Goal: Information Seeking & Learning: Check status

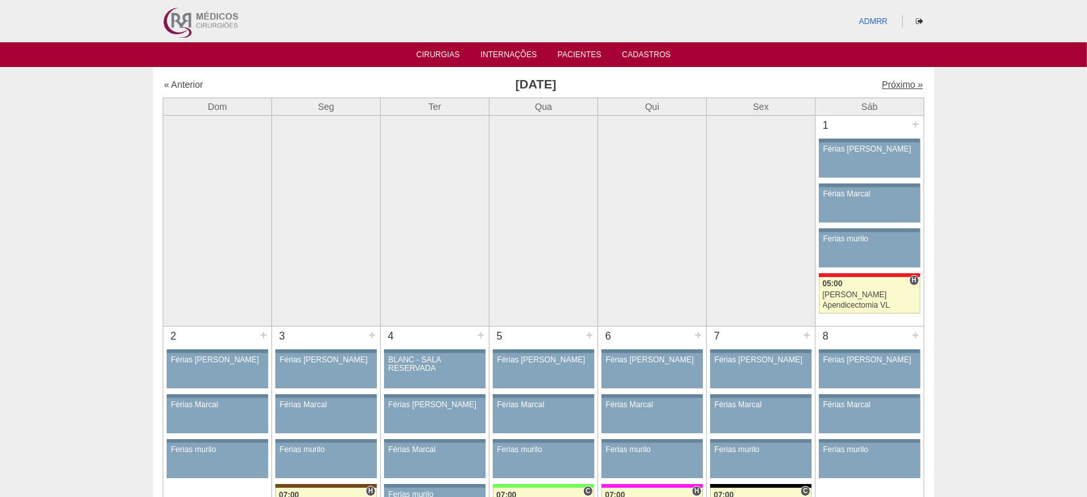
click at [890, 87] on link "Próximo »" at bounding box center [902, 84] width 41 height 10
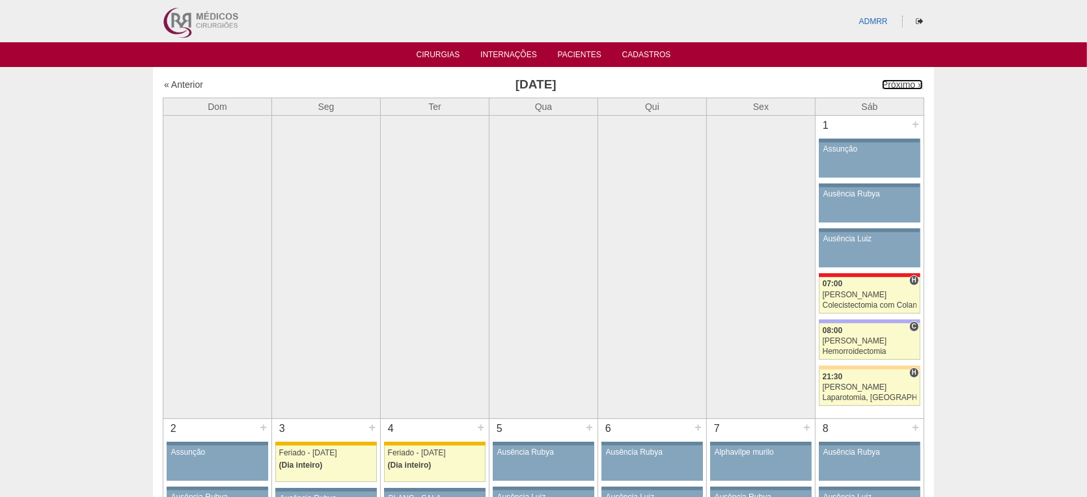
click at [888, 86] on link "Próximo »" at bounding box center [902, 84] width 41 height 10
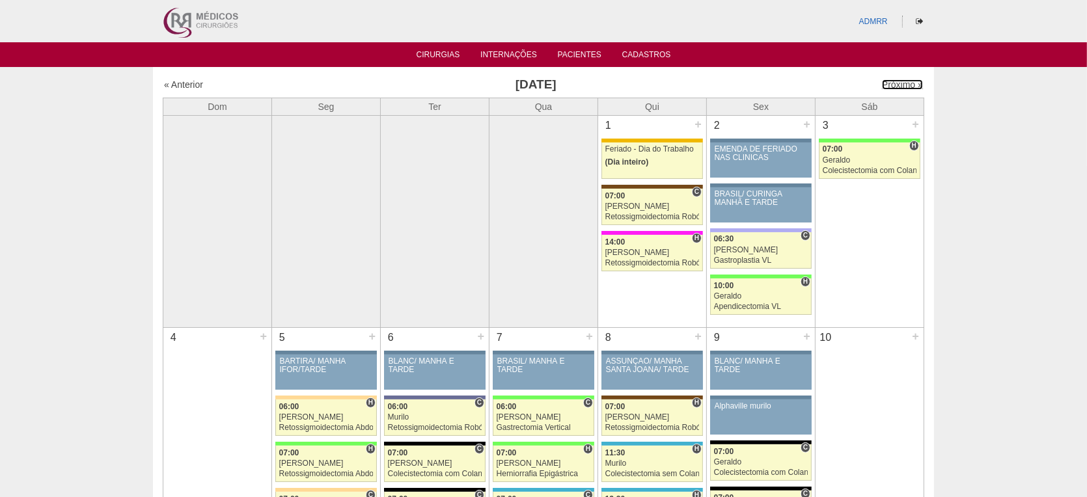
click at [887, 84] on link "Próximo »" at bounding box center [902, 84] width 41 height 10
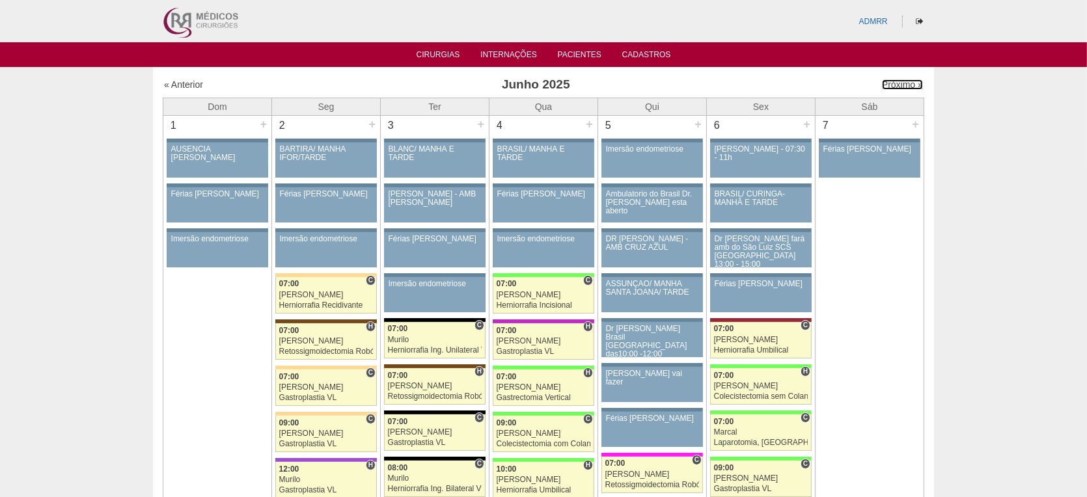
click at [887, 84] on link "Próximo »" at bounding box center [902, 84] width 41 height 10
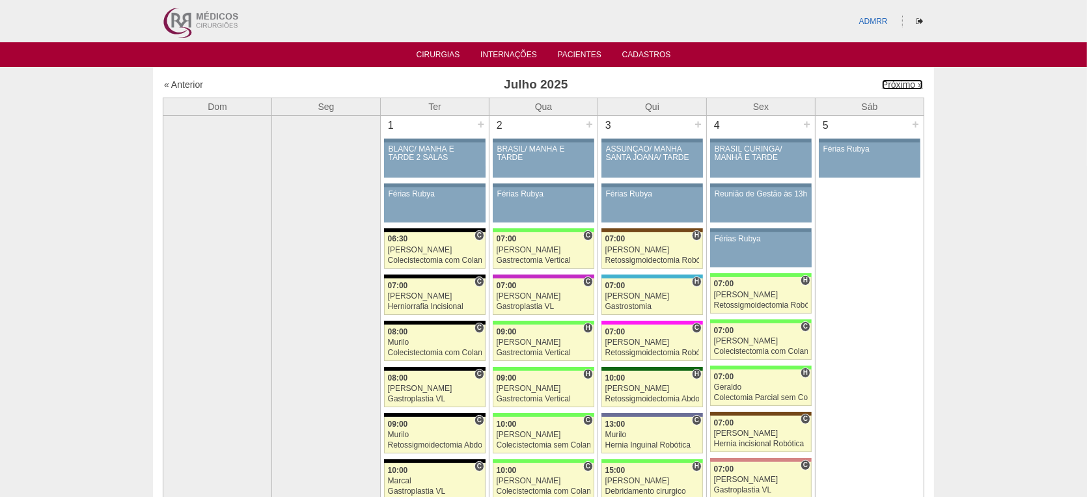
click at [887, 84] on link "Próximo »" at bounding box center [902, 84] width 41 height 10
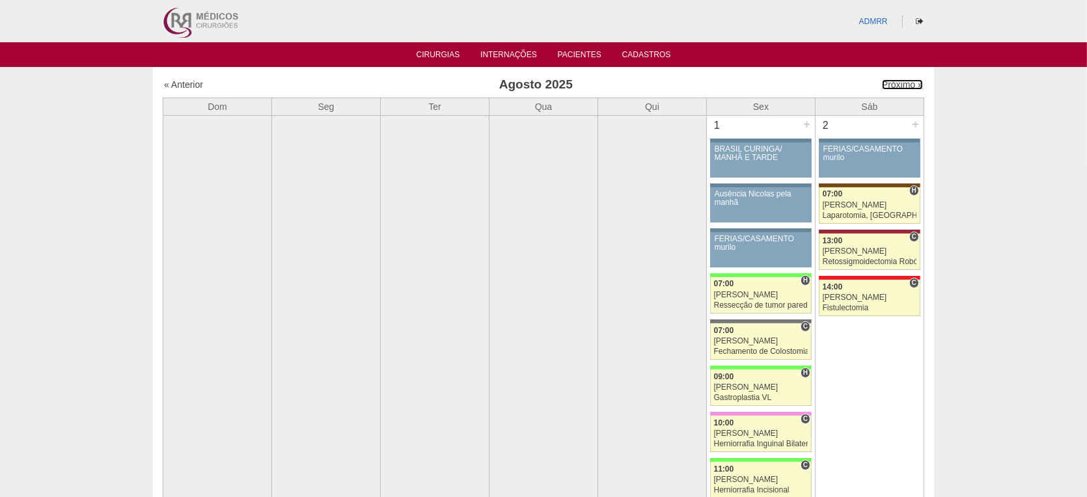
click at [887, 84] on link "Próximo »" at bounding box center [902, 84] width 41 height 10
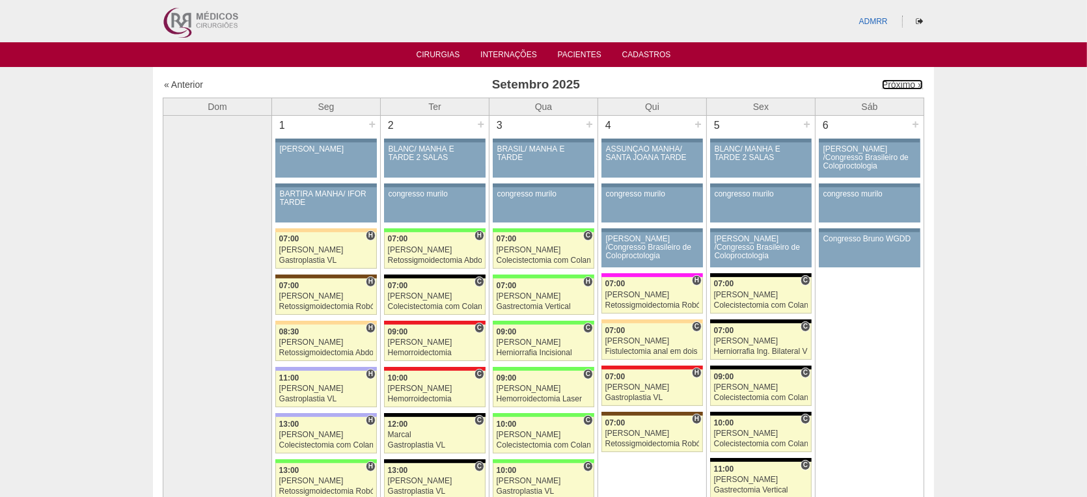
click at [887, 84] on link "Próximo »" at bounding box center [902, 84] width 41 height 10
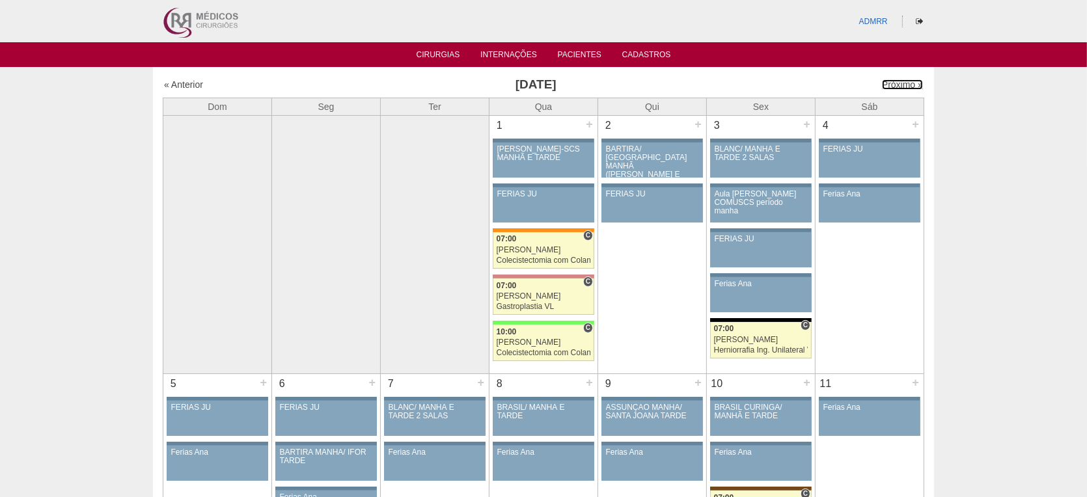
click at [887, 84] on link "Próximo »" at bounding box center [902, 84] width 41 height 10
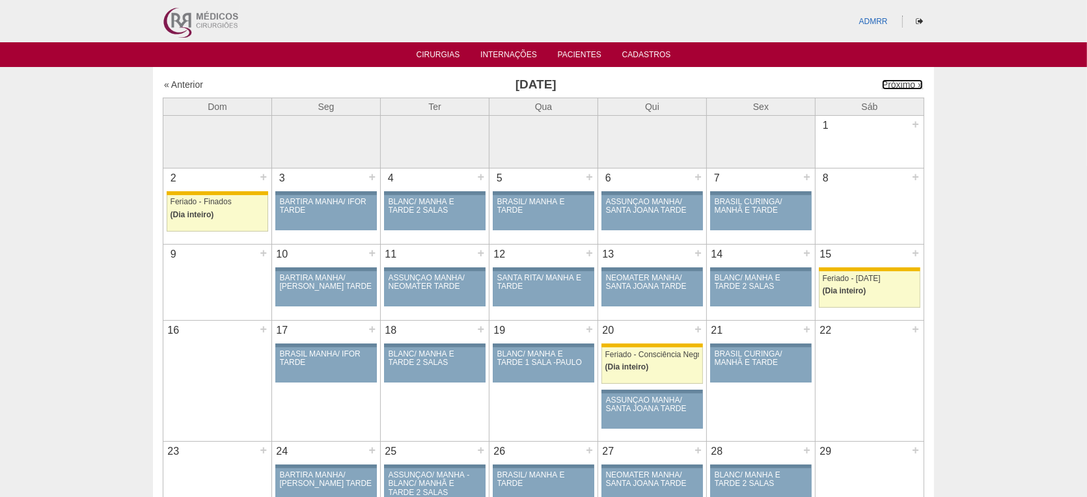
click at [887, 84] on link "Próximo »" at bounding box center [902, 84] width 41 height 10
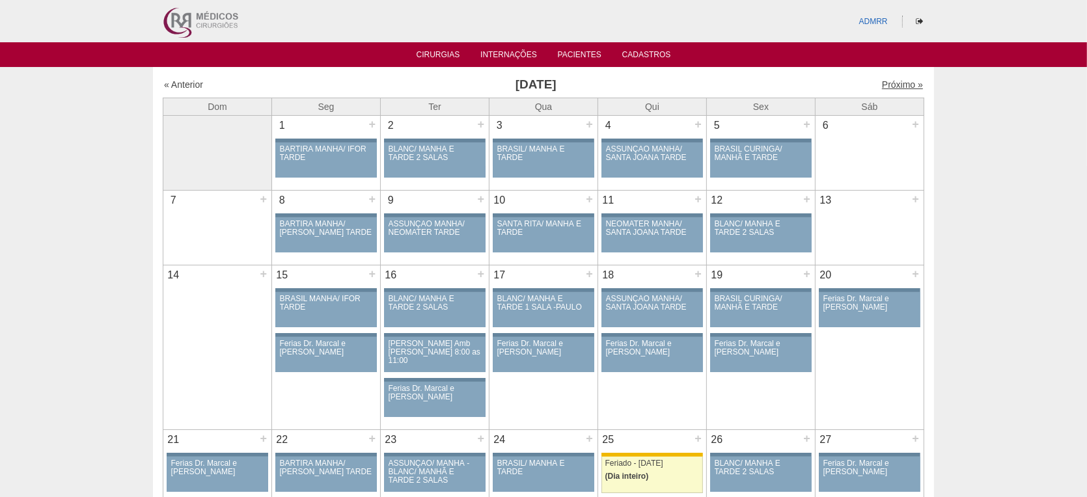
click at [892, 83] on link "Próximo »" at bounding box center [902, 84] width 41 height 10
